Goal: Navigation & Orientation: Find specific page/section

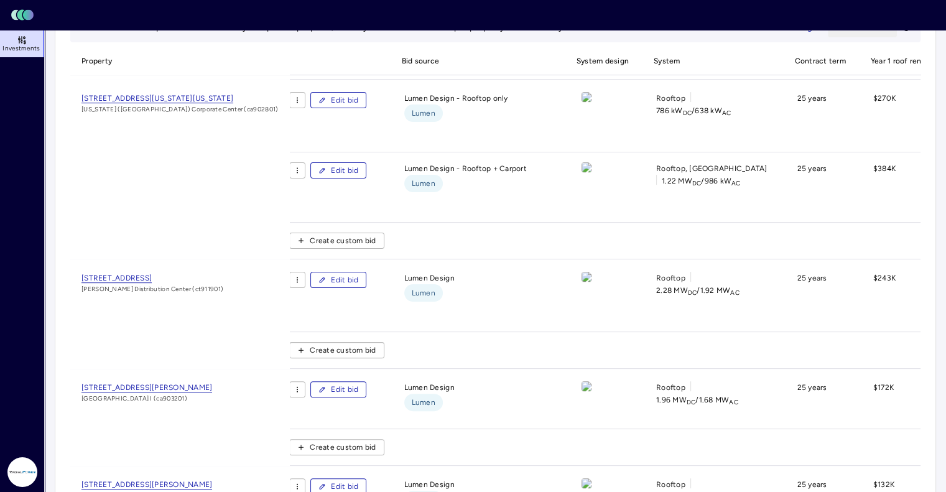
scroll to position [851, 0]
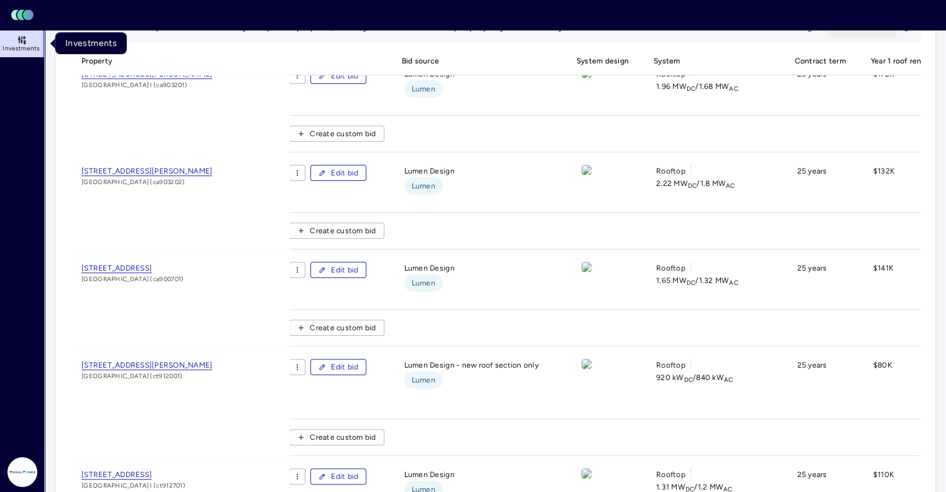
click at [24, 49] on span "Investments" at bounding box center [20, 48] width 37 height 7
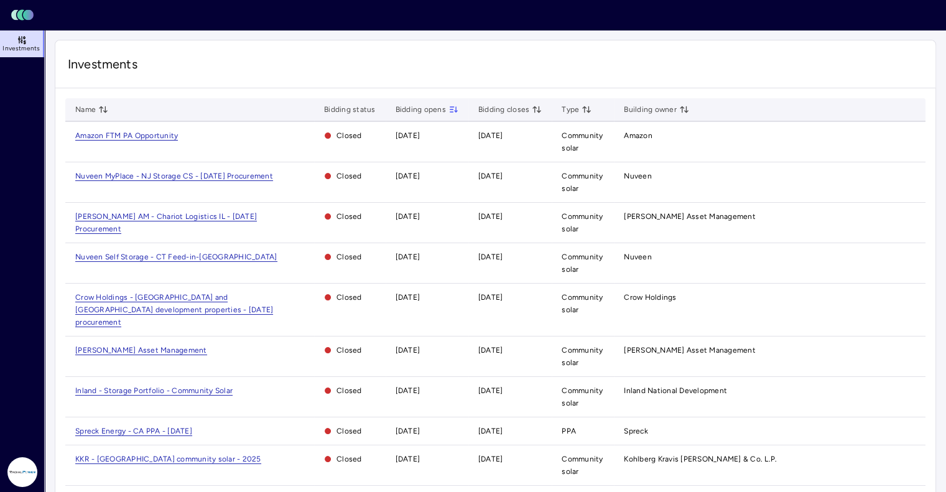
click at [16, 12] on rect at bounding box center [14, 15] width 7 height 11
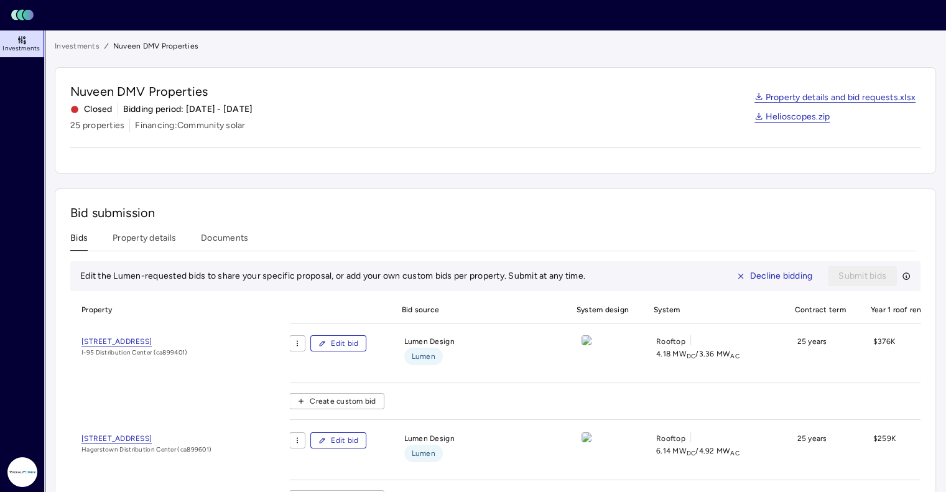
click at [72, 40] on link "Investments" at bounding box center [77, 46] width 45 height 12
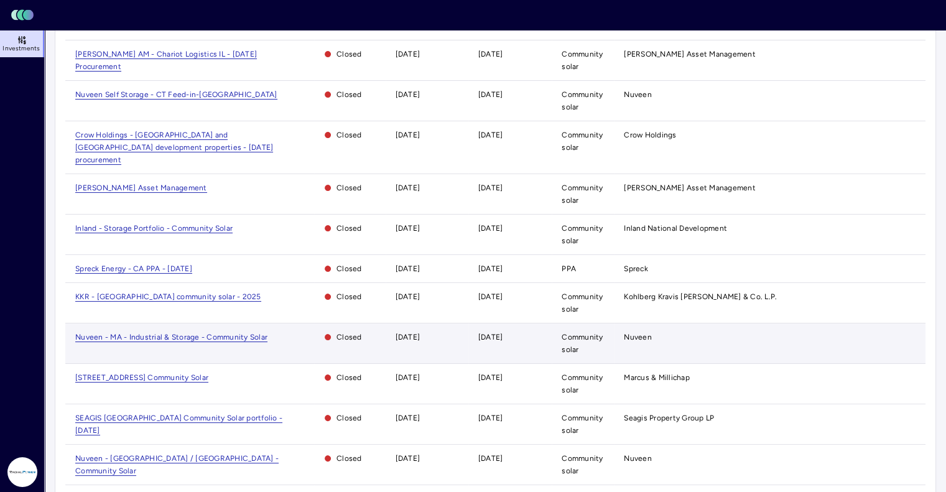
scroll to position [207, 0]
